Goal: Use online tool/utility

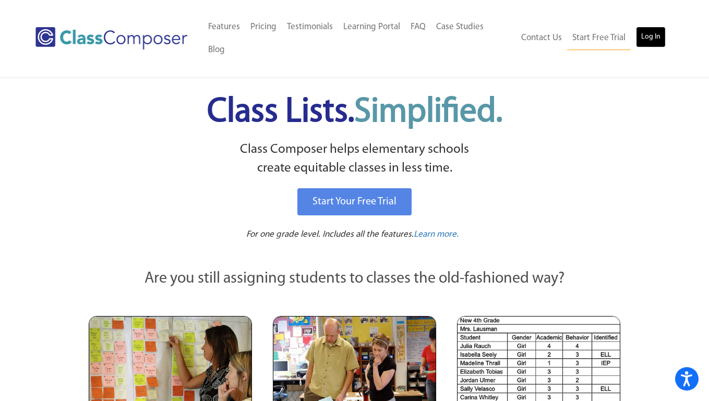
click at [663, 30] on link "Log In" at bounding box center [651, 37] width 30 height 21
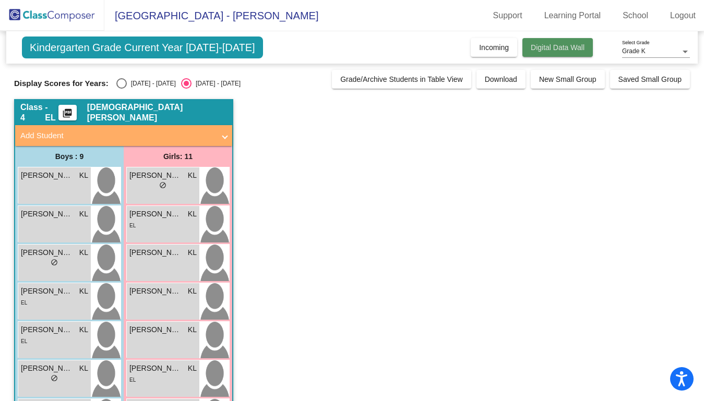
click at [556, 51] on span "Digital Data Wall" at bounding box center [558, 47] width 54 height 8
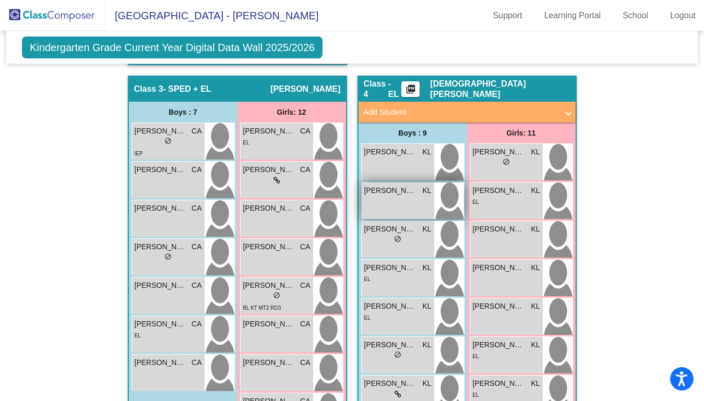
scroll to position [741, 0]
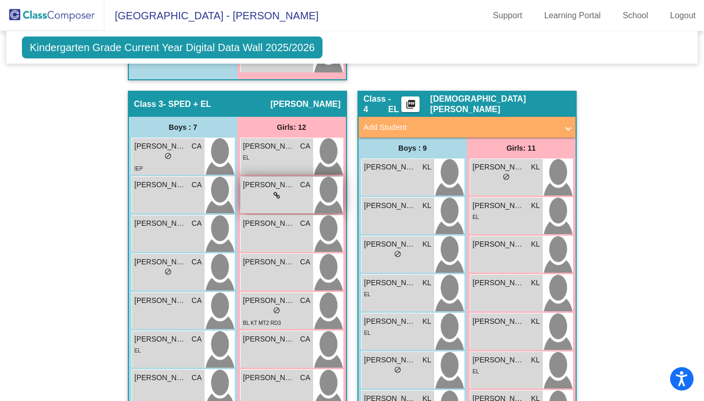
click at [294, 196] on div "lock do_not_disturb_alt" at bounding box center [276, 195] width 67 height 11
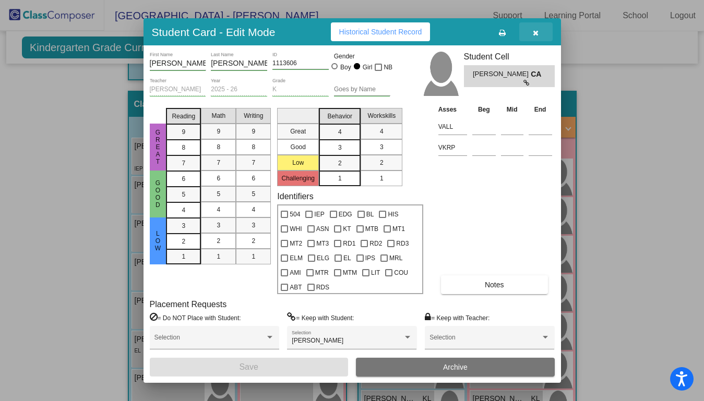
click at [537, 36] on icon "button" at bounding box center [536, 32] width 6 height 7
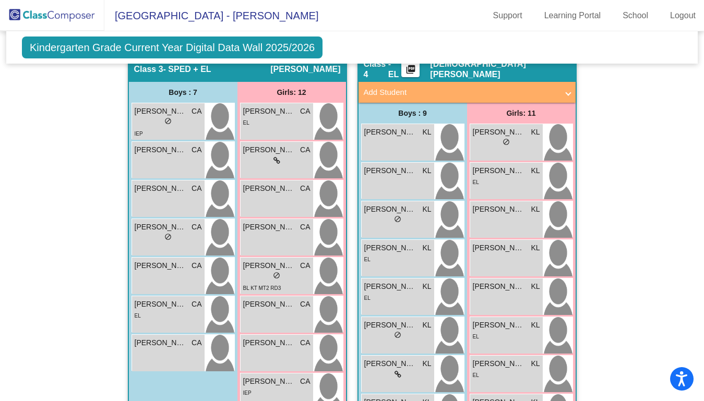
scroll to position [636, 0]
